Goal: Find specific page/section: Find specific page/section

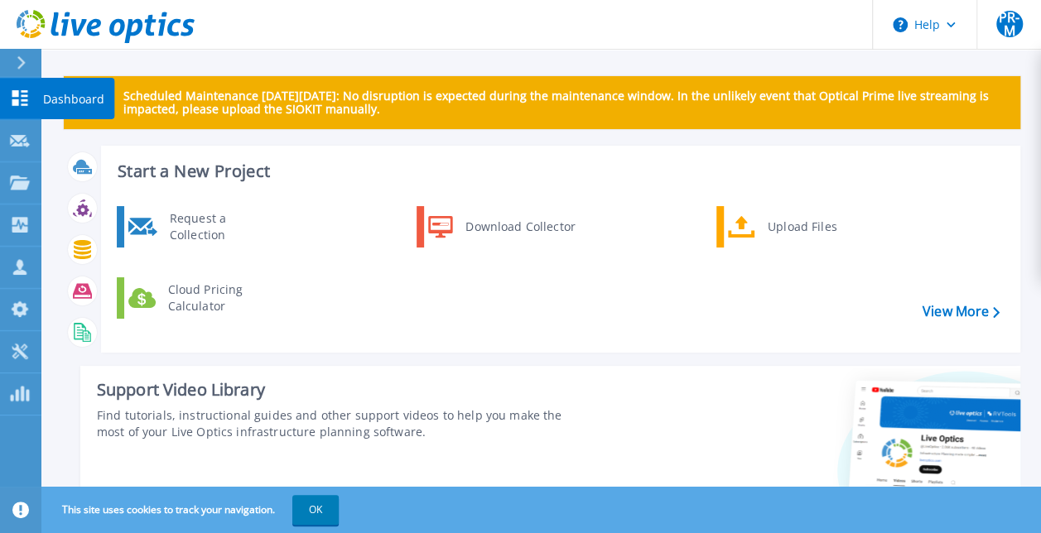
click at [78, 99] on p "Dashboard" at bounding box center [73, 99] width 61 height 43
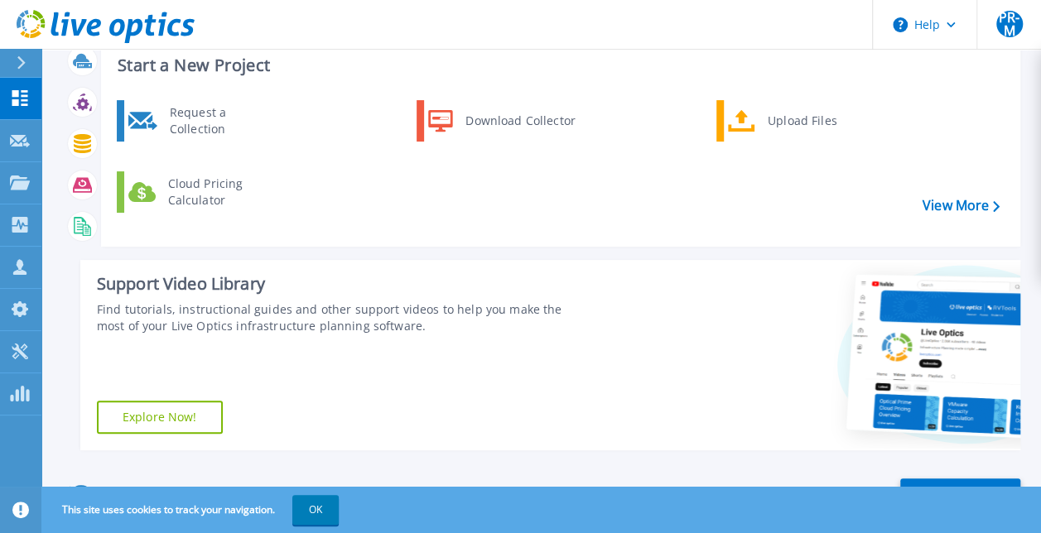
scroll to position [331, 0]
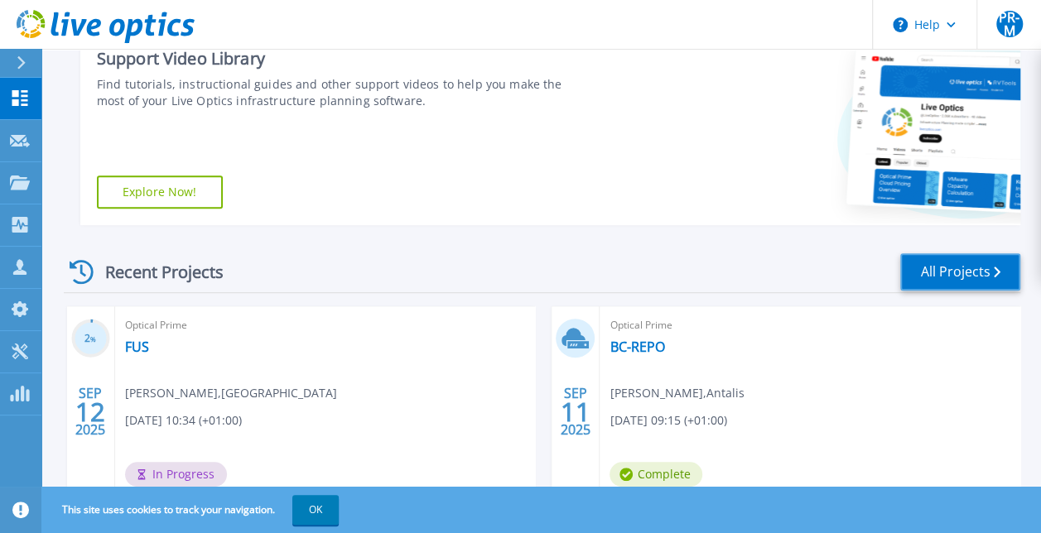
click at [942, 268] on link "All Projects" at bounding box center [960, 271] width 120 height 37
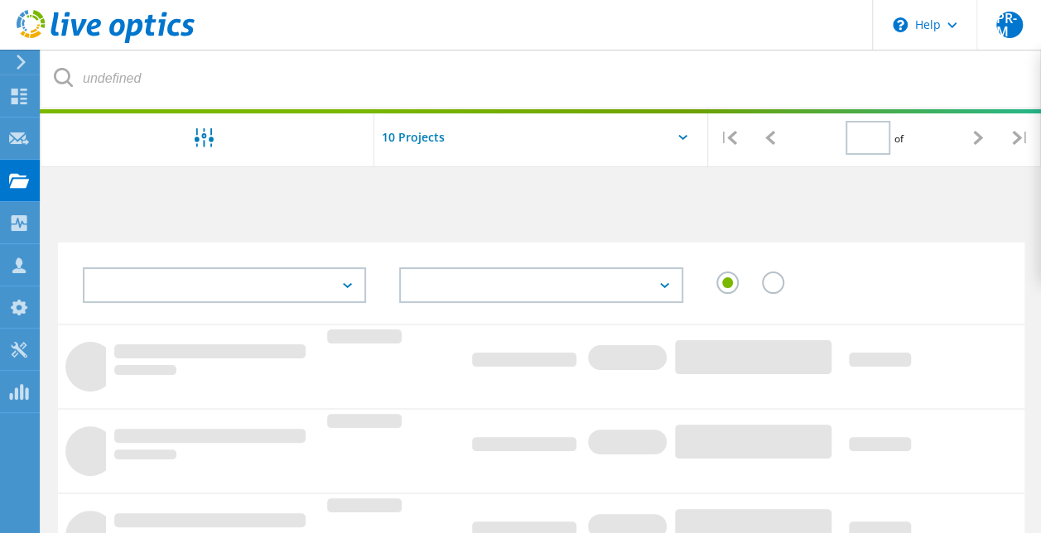
type input "1"
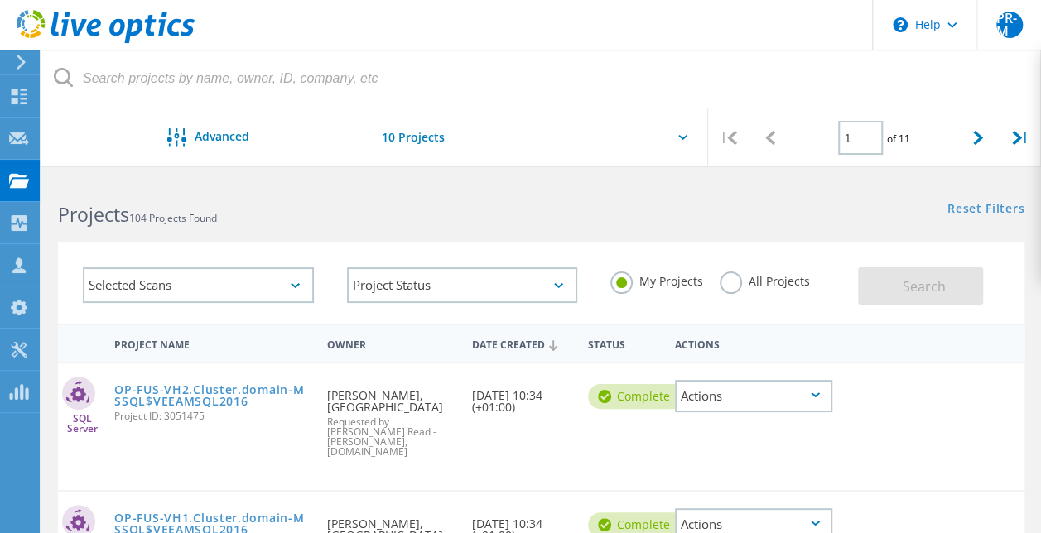
click at [731, 280] on label "All Projects" at bounding box center [765, 280] width 90 height 16
click at [0, 0] on input "All Projects" at bounding box center [0, 0] width 0 height 0
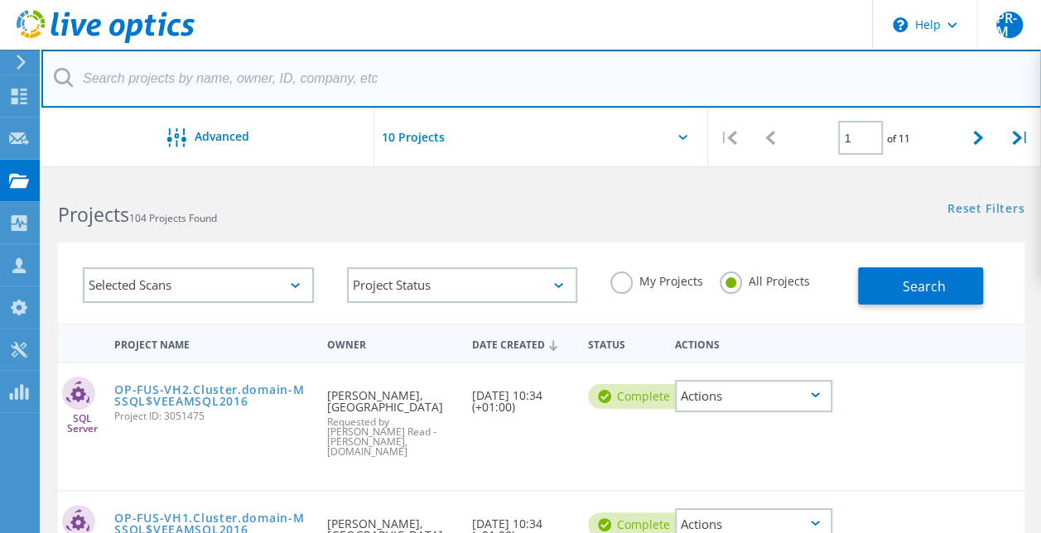
click at [121, 78] on input "text" at bounding box center [541, 79] width 1000 height 58
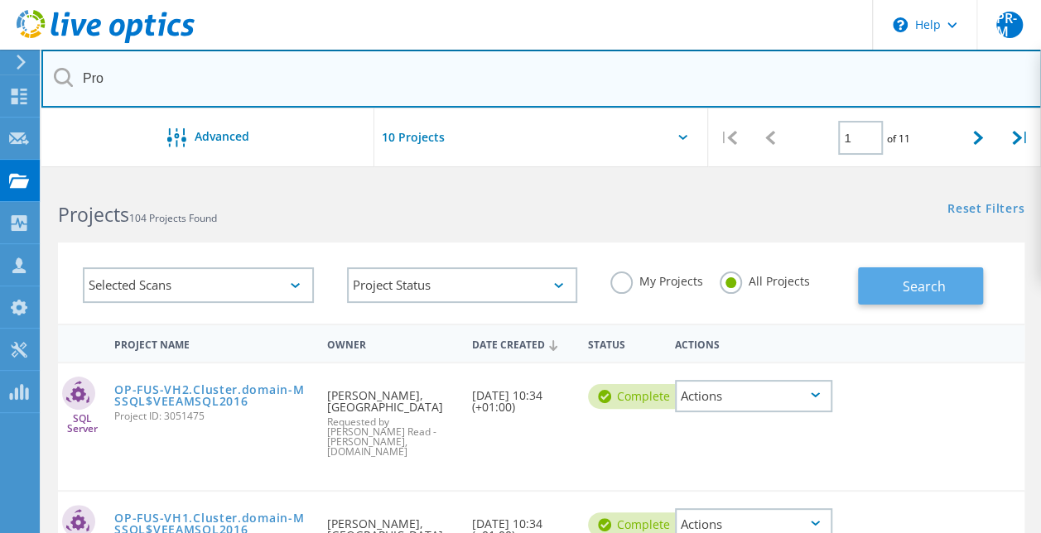
type input "Pro"
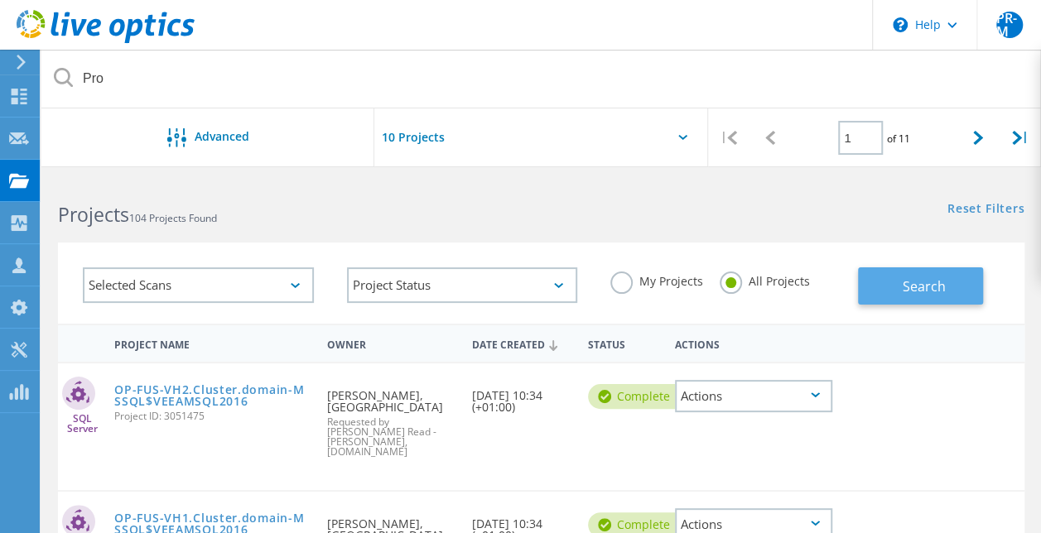
click at [934, 293] on span "Search" at bounding box center [923, 286] width 43 height 18
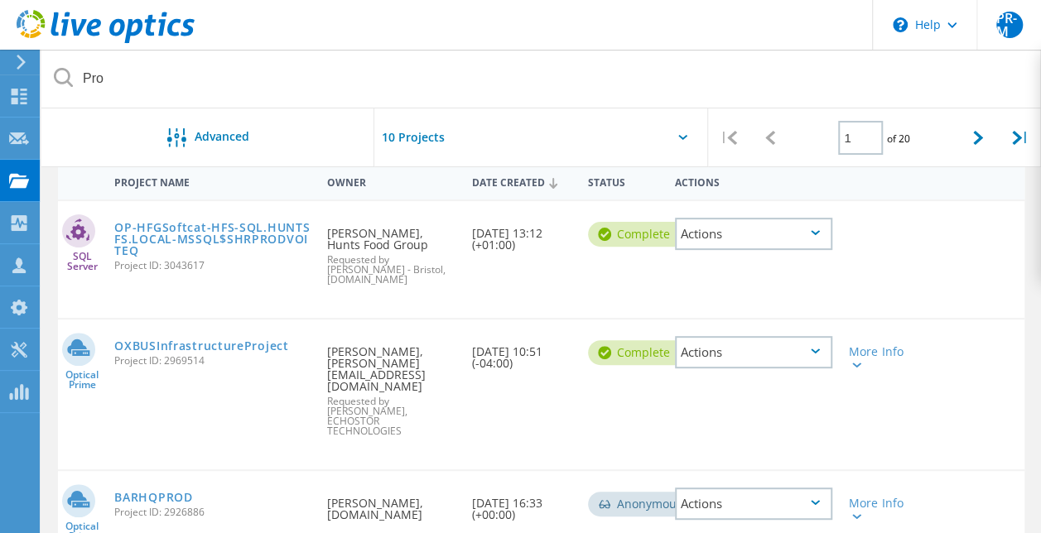
scroll to position [166, 0]
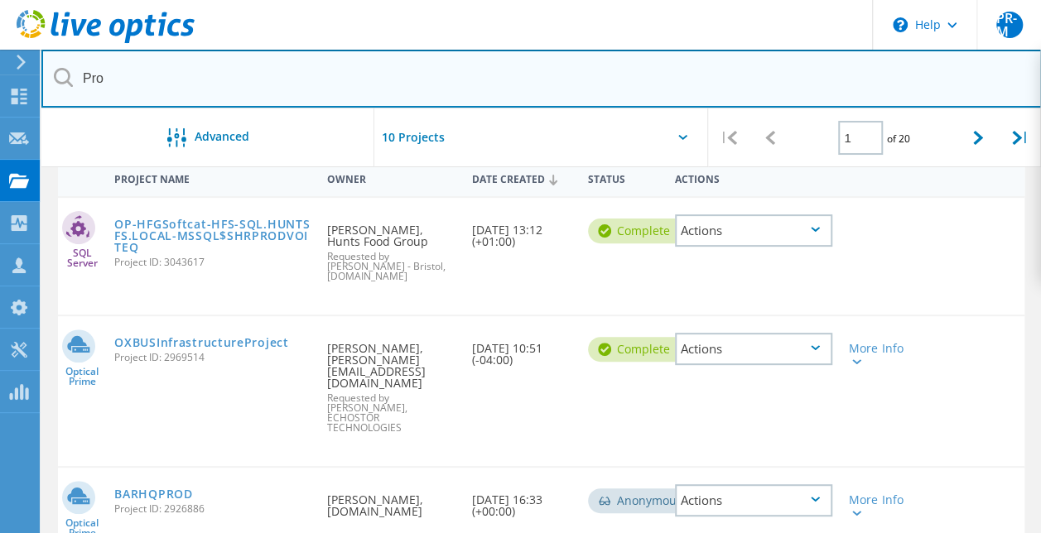
drag, startPoint x: 124, startPoint y: 70, endPoint x: 24, endPoint y: 66, distance: 100.2
drag, startPoint x: 151, startPoint y: 81, endPoint x: 79, endPoint y: 80, distance: 71.2
click at [79, 80] on input "Pro" at bounding box center [541, 79] width 1000 height 58
